Goal: Task Accomplishment & Management: Use online tool/utility

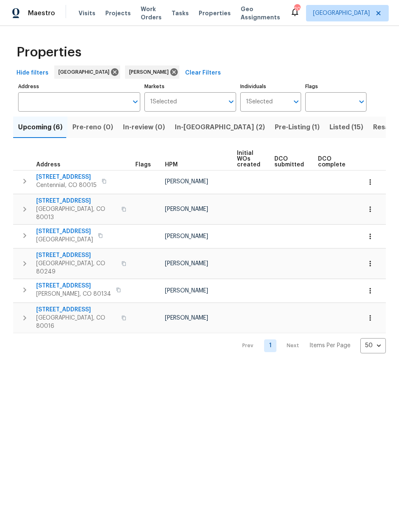
click at [330, 131] on span "Listed (15)" at bounding box center [347, 127] width 34 height 12
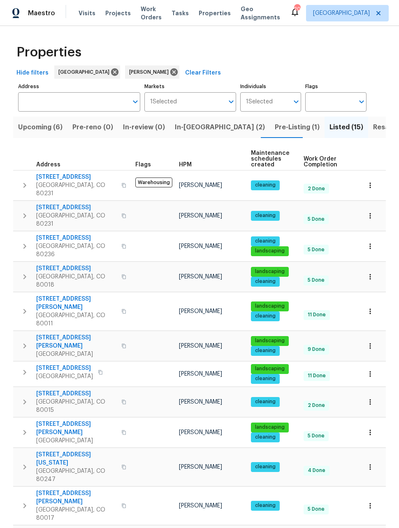
click at [191, 129] on span "In-[GEOGRAPHIC_DATA] (2)" at bounding box center [220, 127] width 90 height 12
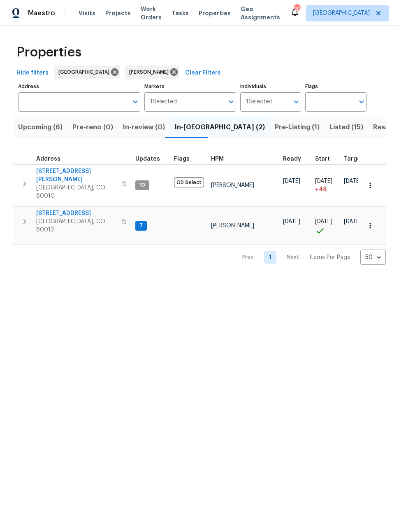
click at [373, 222] on icon "button" at bounding box center [371, 226] width 8 height 8
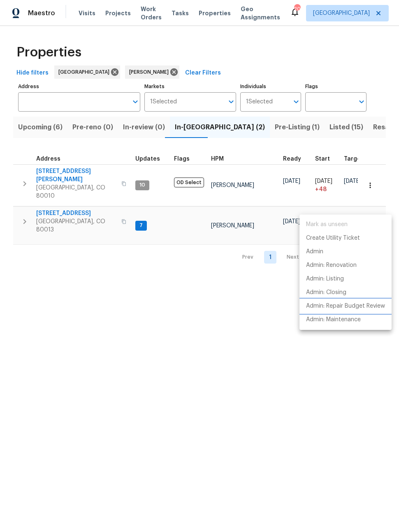
click at [361, 301] on li "Admin: Repair Budget Review" at bounding box center [346, 306] width 92 height 14
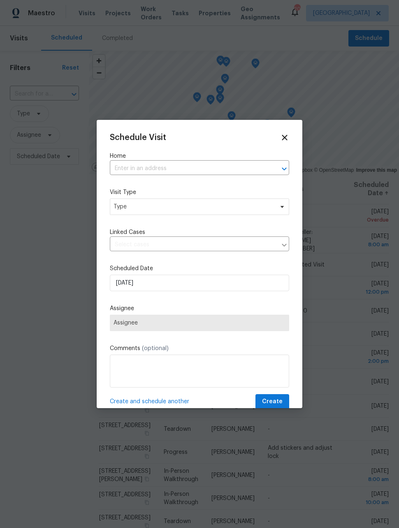
click at [250, 171] on input "text" at bounding box center [188, 168] width 156 height 13
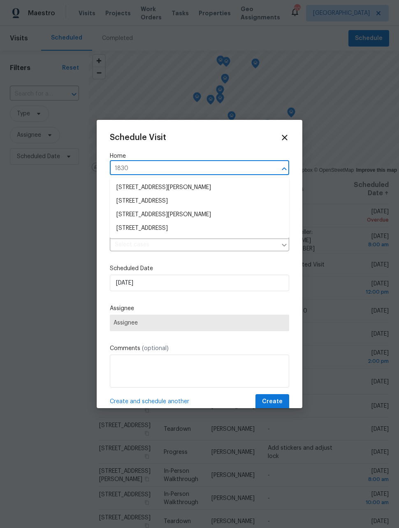
type input "18306"
click at [233, 187] on li "18306 E Gunnison Pl, Aurora, CO 80017" at bounding box center [200, 188] width 180 height 14
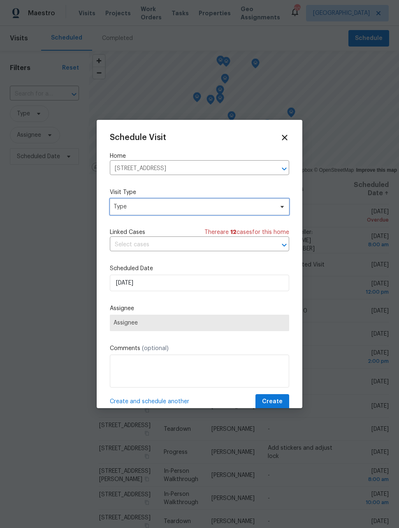
click at [240, 208] on span "Type" at bounding box center [194, 207] width 160 height 8
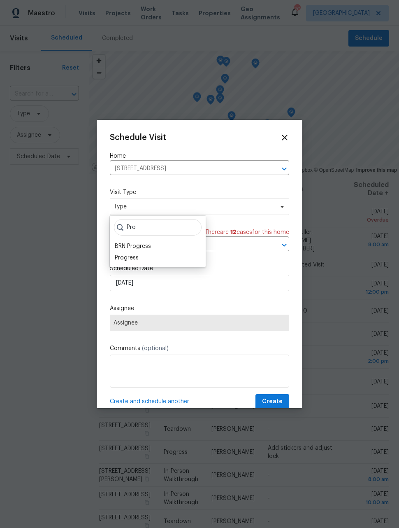
type input "Pro"
click at [145, 259] on div "Progress" at bounding box center [157, 258] width 91 height 12
click at [133, 261] on div "Progress" at bounding box center [127, 258] width 24 height 8
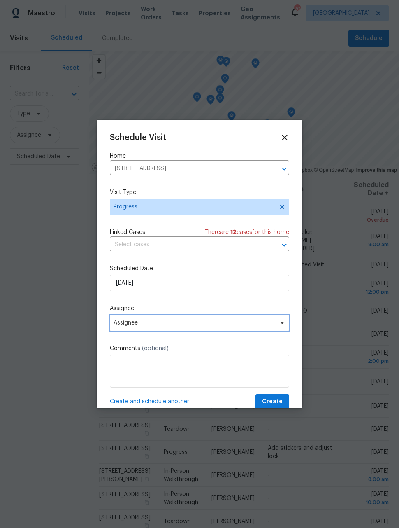
click at [195, 329] on span "Assignee" at bounding box center [200, 323] width 180 height 16
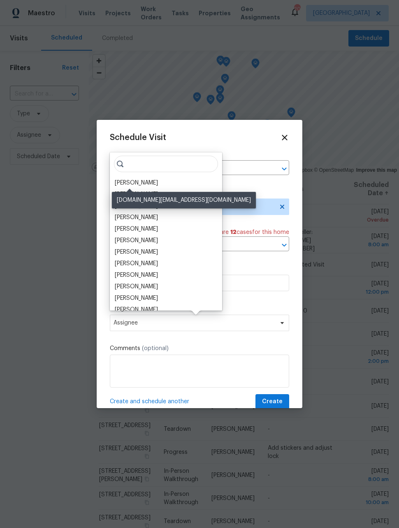
click at [144, 183] on div "[PERSON_NAME]" at bounding box center [136, 183] width 43 height 8
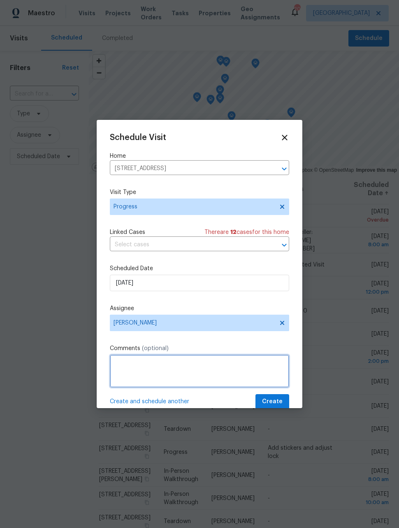
click at [195, 373] on textarea at bounding box center [200, 371] width 180 height 33
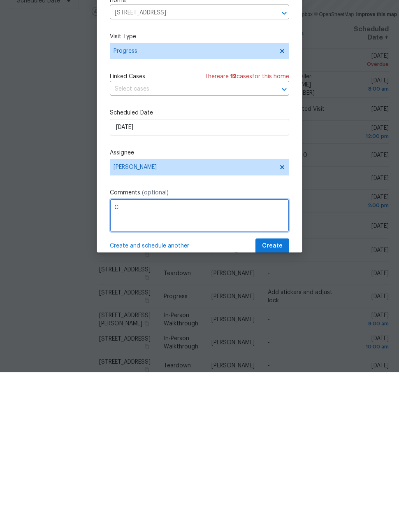
scroll to position [27, 0]
type textarea "Check on listed house"
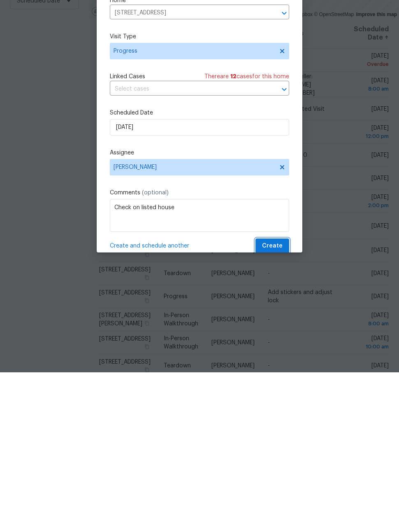
click at [282, 397] on span "Create" at bounding box center [272, 402] width 21 height 10
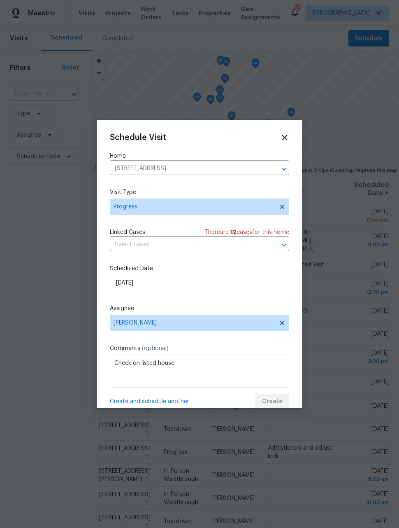
scroll to position [0, 0]
